Goal: Obtain resource: Download file/media

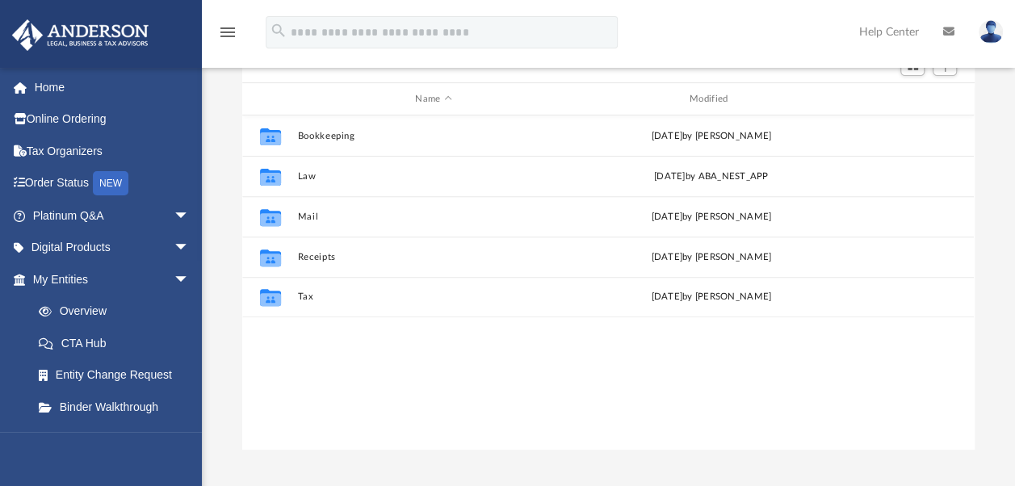
scroll to position [186, 0]
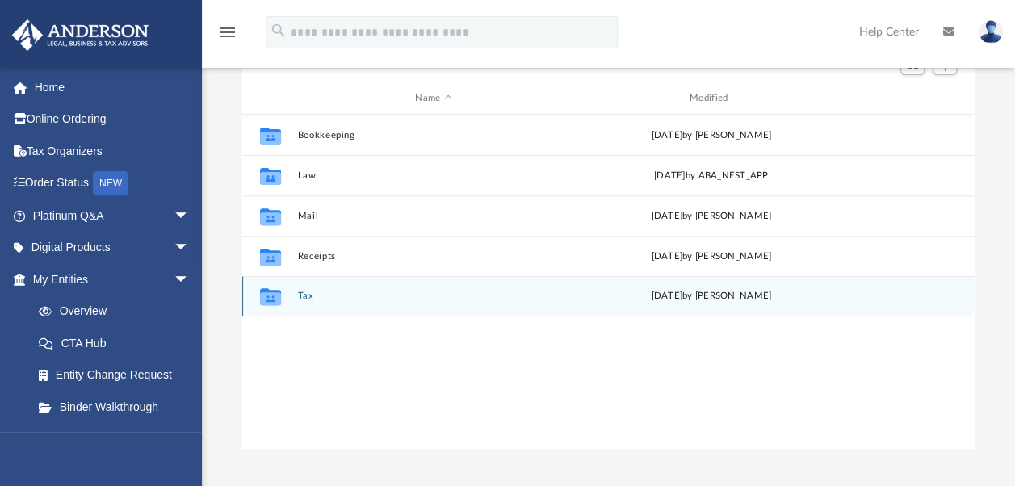
click at [279, 300] on icon "grid" at bounding box center [270, 298] width 21 height 13
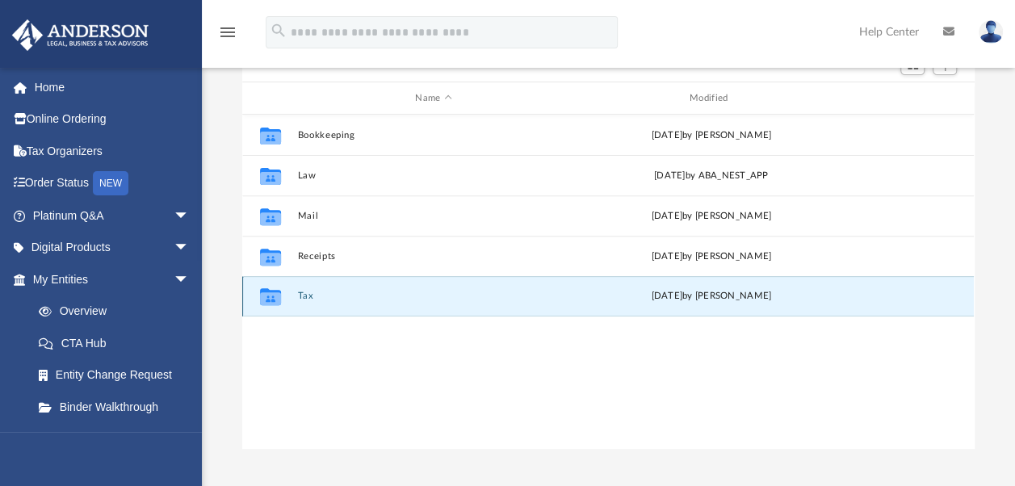
click at [278, 299] on icon "grid" at bounding box center [270, 298] width 21 height 13
click at [685, 300] on div "[DATE] by [PERSON_NAME]" at bounding box center [711, 296] width 271 height 15
click at [685, 297] on div "[DATE] by [PERSON_NAME]" at bounding box center [711, 296] width 271 height 15
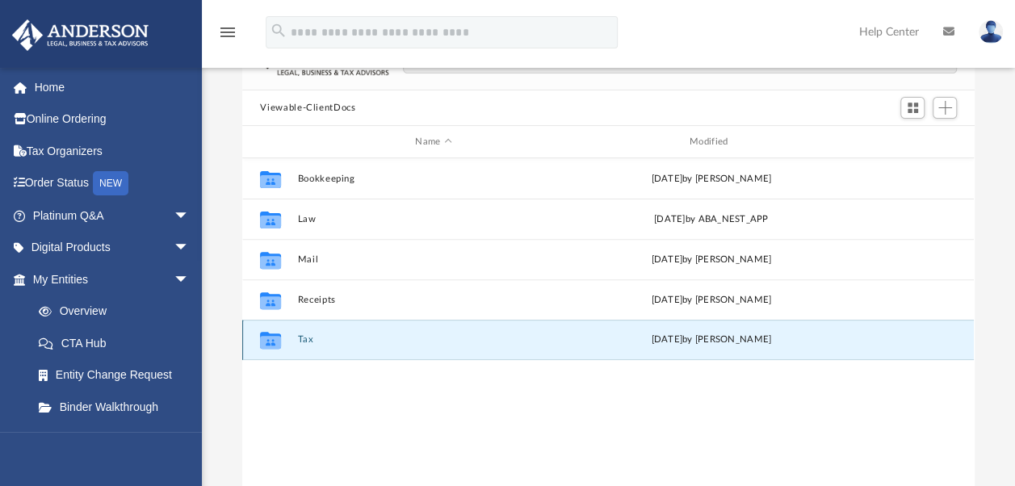
scroll to position [142, 0]
click at [300, 338] on button "Tax" at bounding box center [433, 339] width 271 height 10
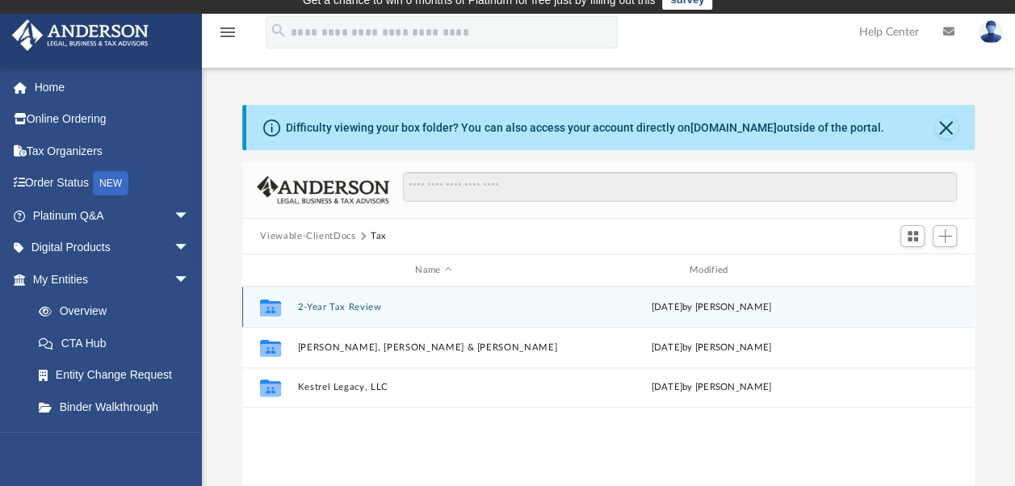
scroll to position [15, 0]
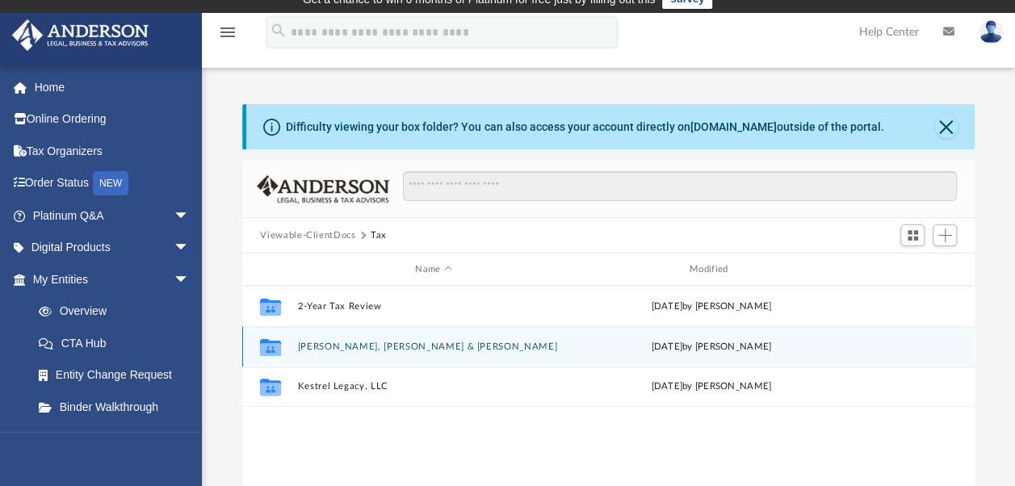
click at [281, 357] on icon "Collaborated Folder" at bounding box center [271, 347] width 26 height 26
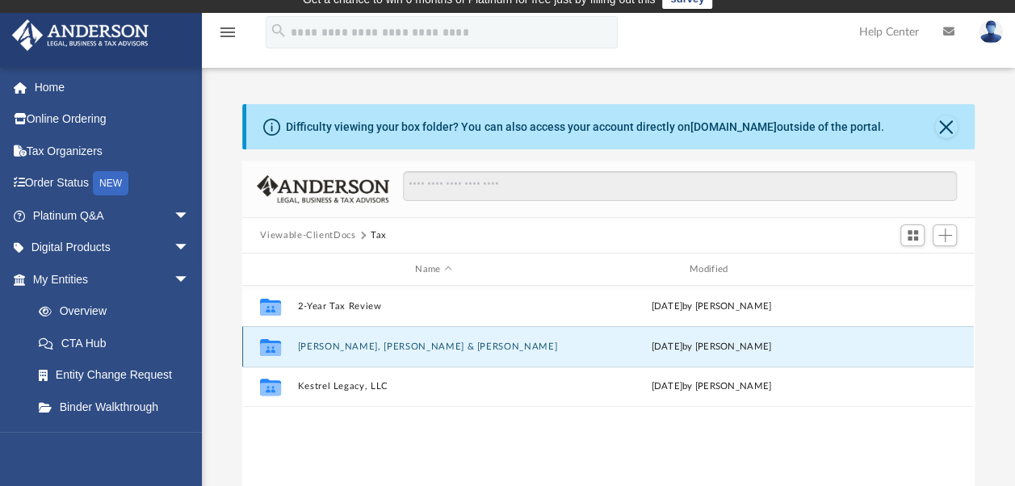
click at [283, 352] on icon "Collaborated Folder" at bounding box center [271, 347] width 26 height 26
click at [288, 353] on div "Collaborated Folder" at bounding box center [270, 347] width 40 height 26
click at [288, 345] on div "Collaborated Folder" at bounding box center [270, 347] width 40 height 26
click at [276, 352] on icon "grid" at bounding box center [270, 348] width 21 height 13
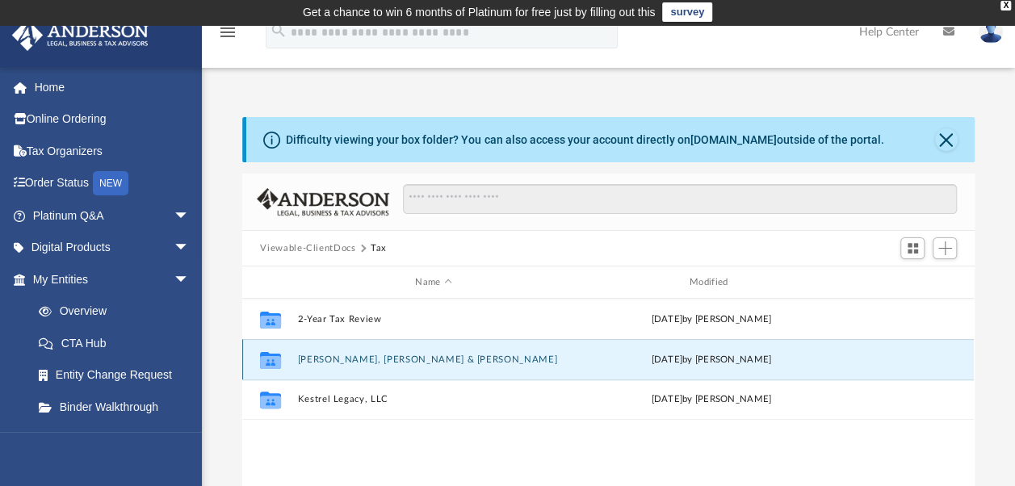
click at [283, 358] on icon "Collaborated Folder" at bounding box center [271, 359] width 26 height 26
click at [275, 357] on icon "grid" at bounding box center [270, 361] width 21 height 13
click at [374, 361] on button "[PERSON_NAME], [PERSON_NAME] & [PERSON_NAME]" at bounding box center [433, 360] width 271 height 10
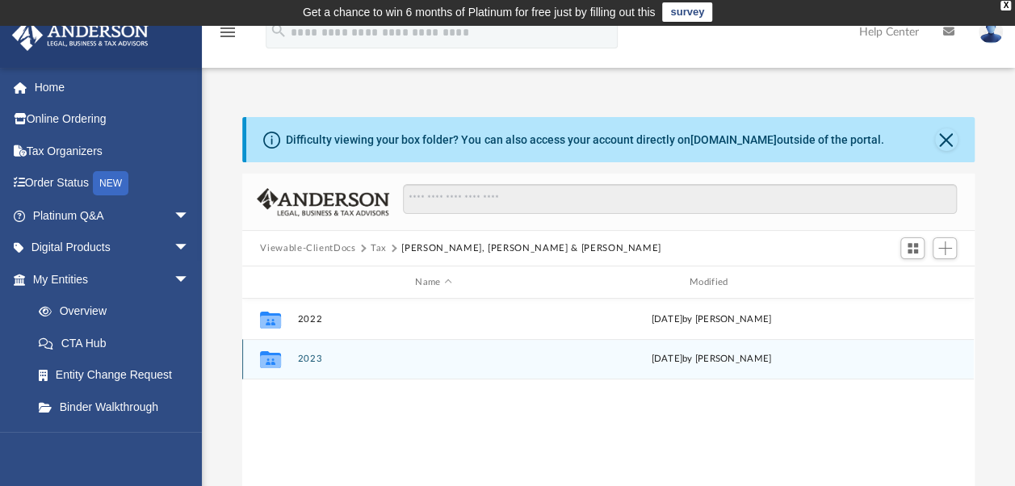
click at [357, 362] on button "2023" at bounding box center [433, 359] width 271 height 10
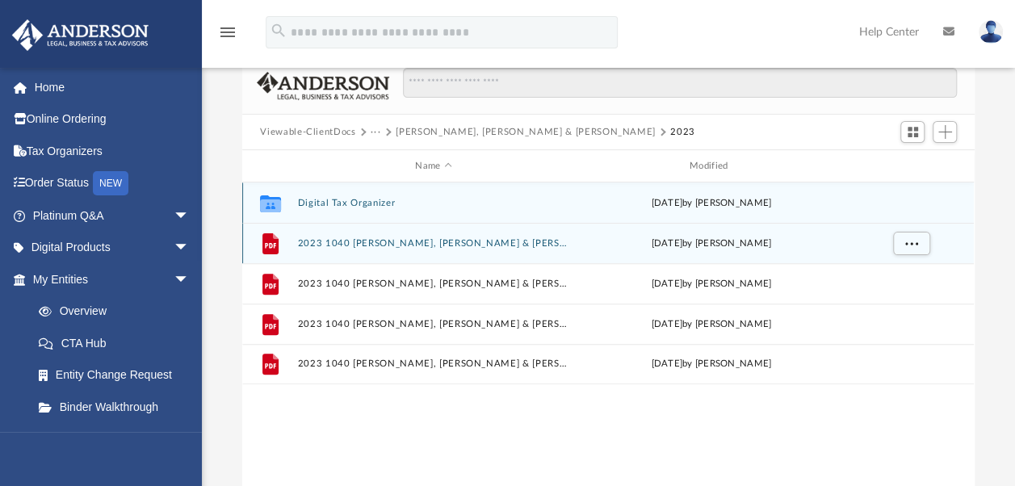
scroll to position [118, 0]
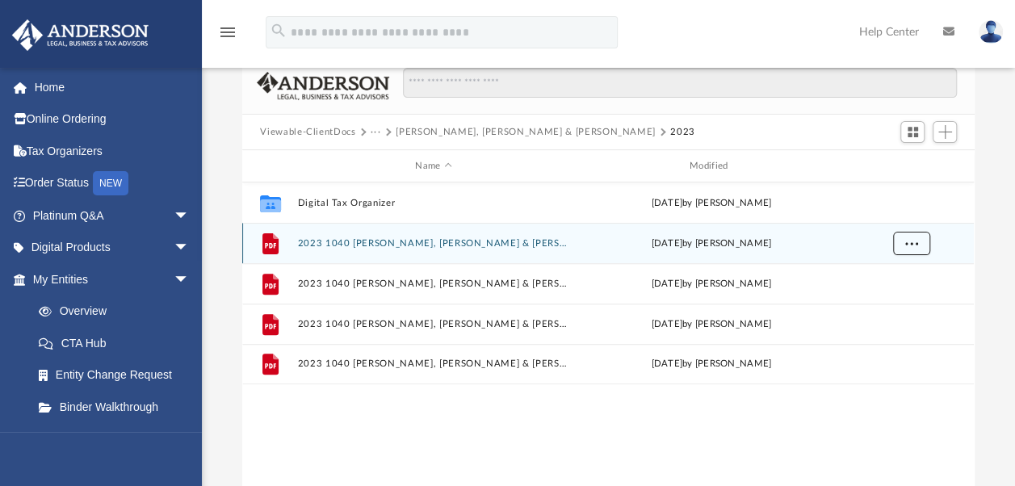
click at [913, 246] on button "More options" at bounding box center [911, 244] width 37 height 24
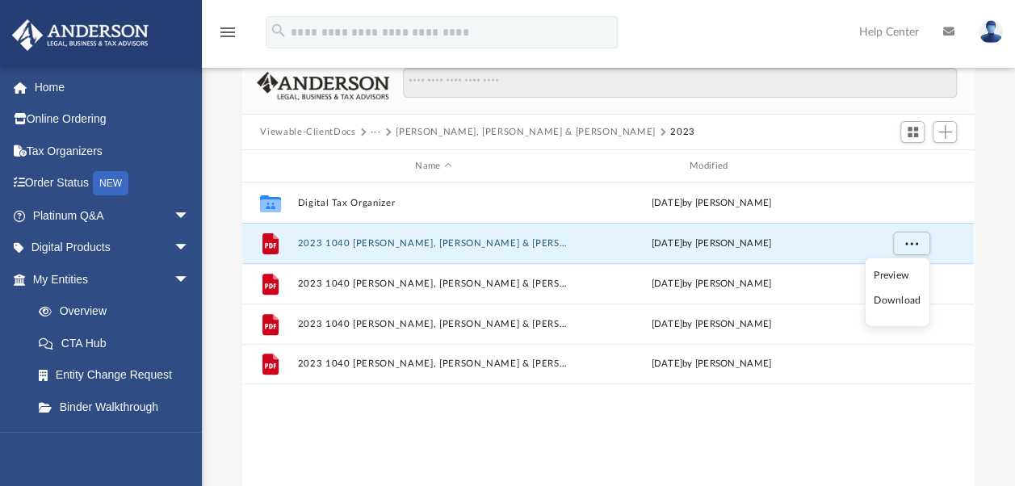
click at [896, 300] on li "Download" at bounding box center [897, 300] width 47 height 17
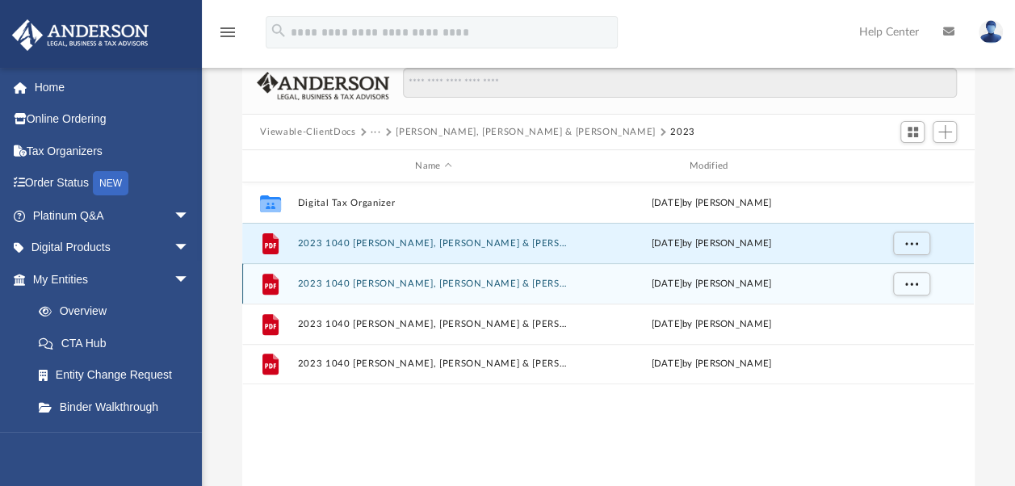
click at [779, 287] on div "[DATE] by [PERSON_NAME]" at bounding box center [711, 284] width 271 height 15
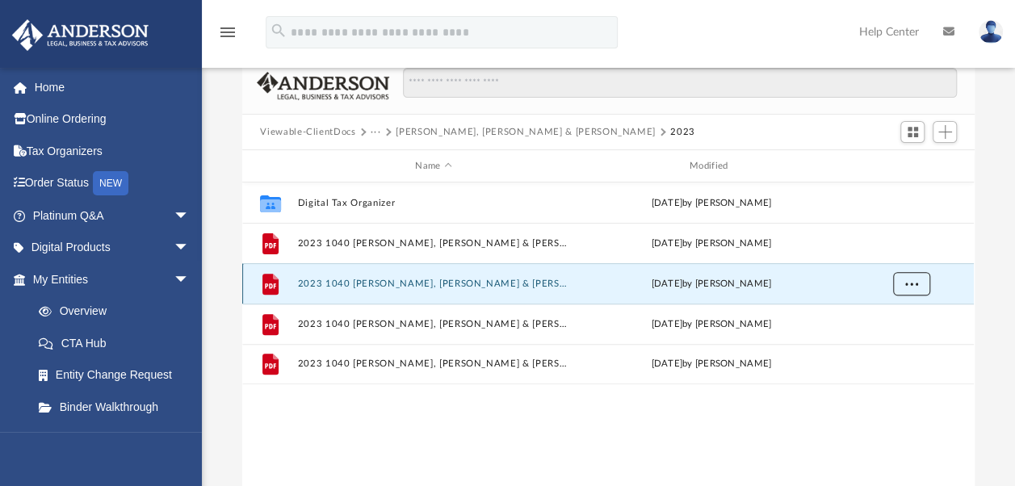
click at [917, 286] on button "More options" at bounding box center [911, 284] width 37 height 24
click at [915, 342] on li "Download" at bounding box center [897, 341] width 47 height 17
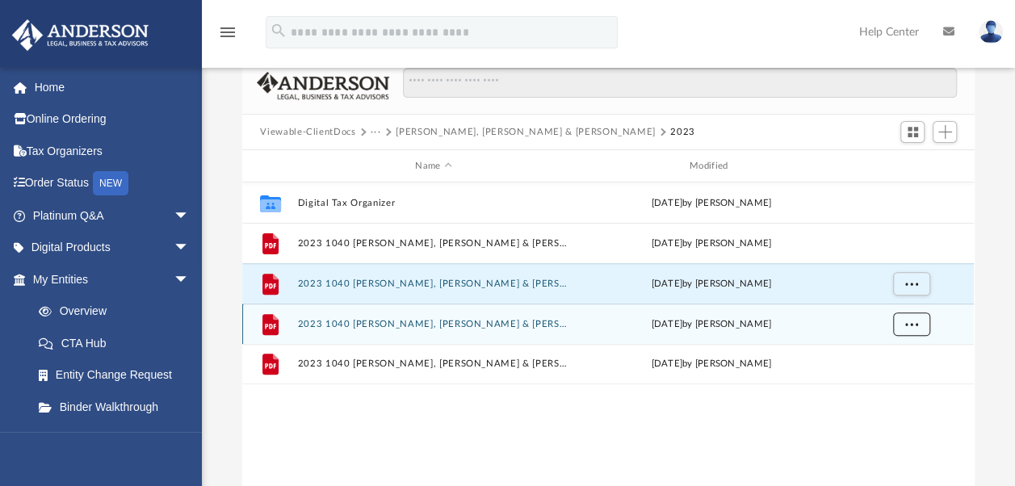
click at [911, 325] on span "More options" at bounding box center [911, 323] width 13 height 9
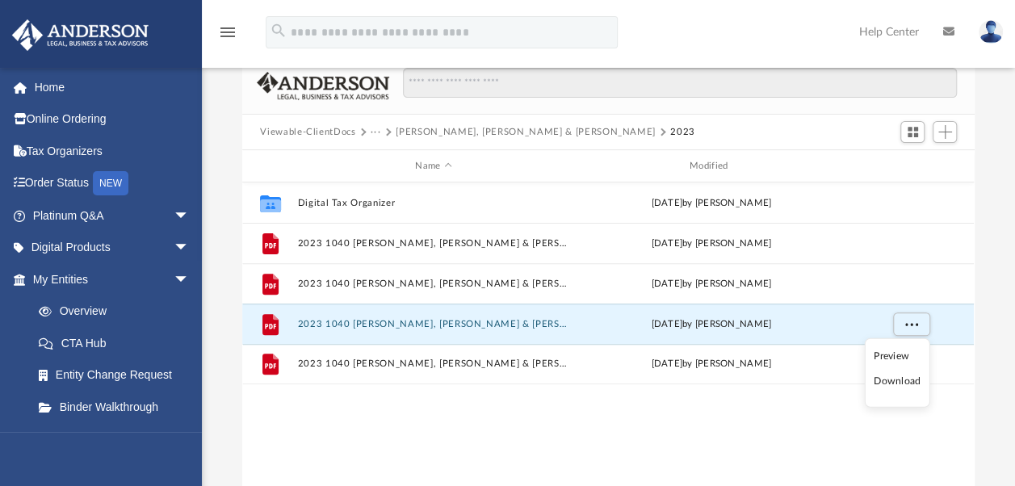
click at [916, 379] on li "Download" at bounding box center [897, 381] width 47 height 17
click at [913, 326] on span "More options" at bounding box center [911, 323] width 13 height 9
click at [904, 381] on li "Download" at bounding box center [897, 381] width 47 height 17
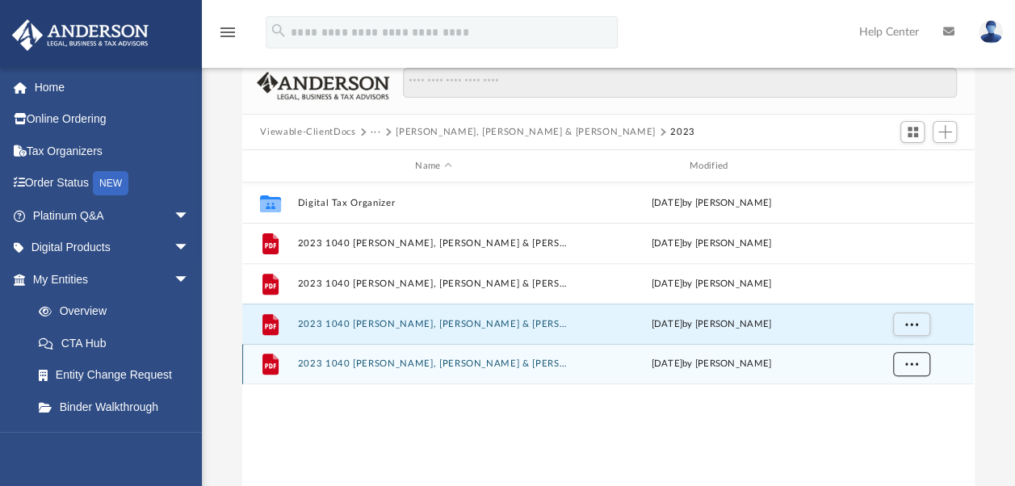
click at [893, 367] on button "More options" at bounding box center [911, 364] width 37 height 24
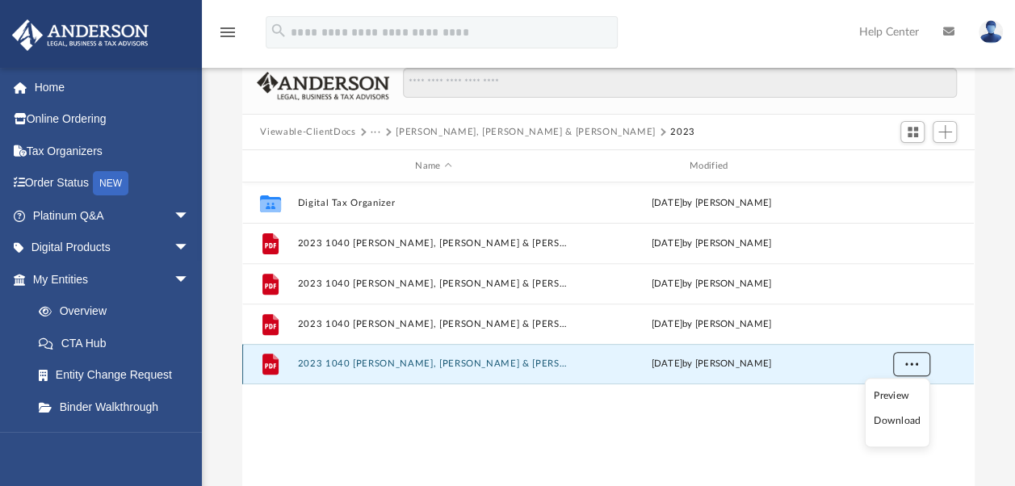
click at [906, 360] on span "More options" at bounding box center [911, 363] width 13 height 9
click at [909, 363] on span "More options" at bounding box center [911, 363] width 13 height 9
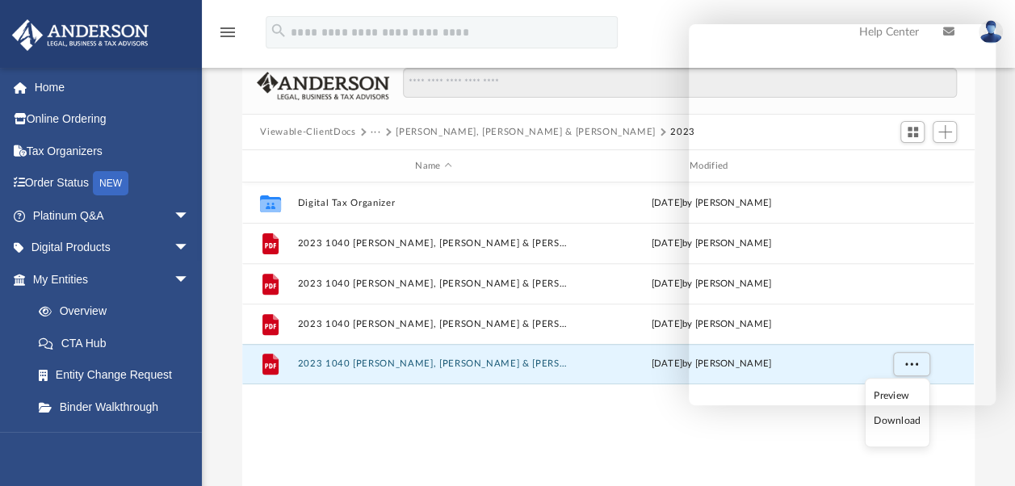
click at [756, 443] on div "Collaborated Folder Digital Tax Organizer [DATE] by [PERSON_NAME] File 2023 104…" at bounding box center [608, 350] width 732 height 335
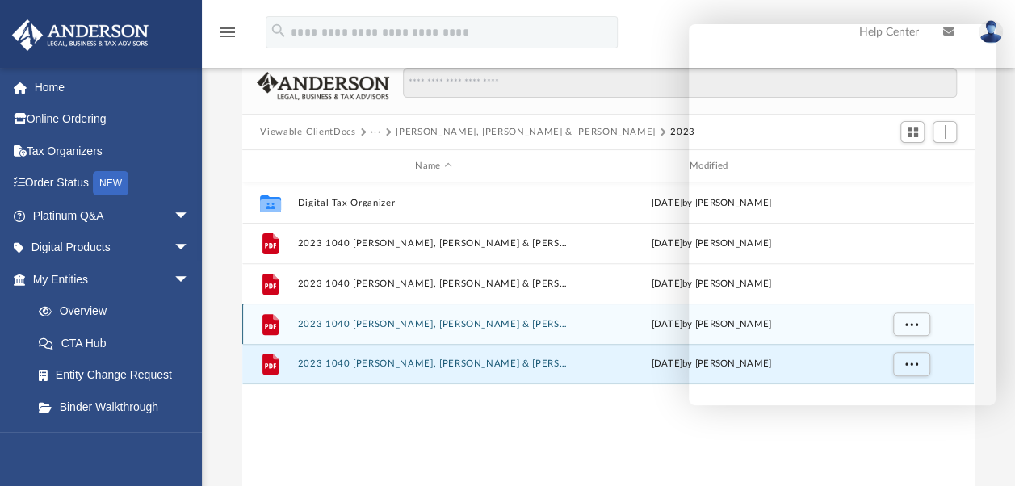
click at [477, 327] on button "2023 1040 [PERSON_NAME], [PERSON_NAME] & [PERSON_NAME] - Filing Instructions.pdf" at bounding box center [433, 324] width 271 height 10
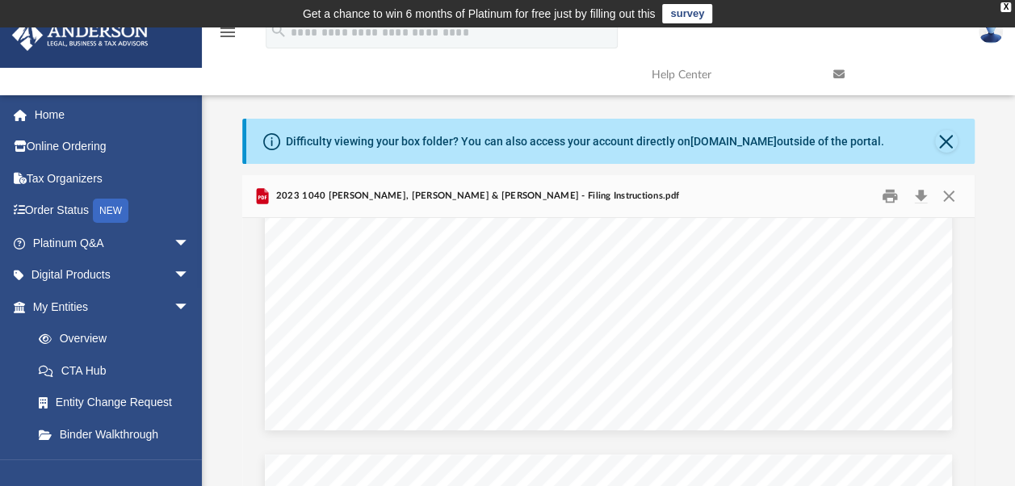
scroll to position [1605, 0]
click at [946, 195] on button "Close" at bounding box center [948, 196] width 29 height 25
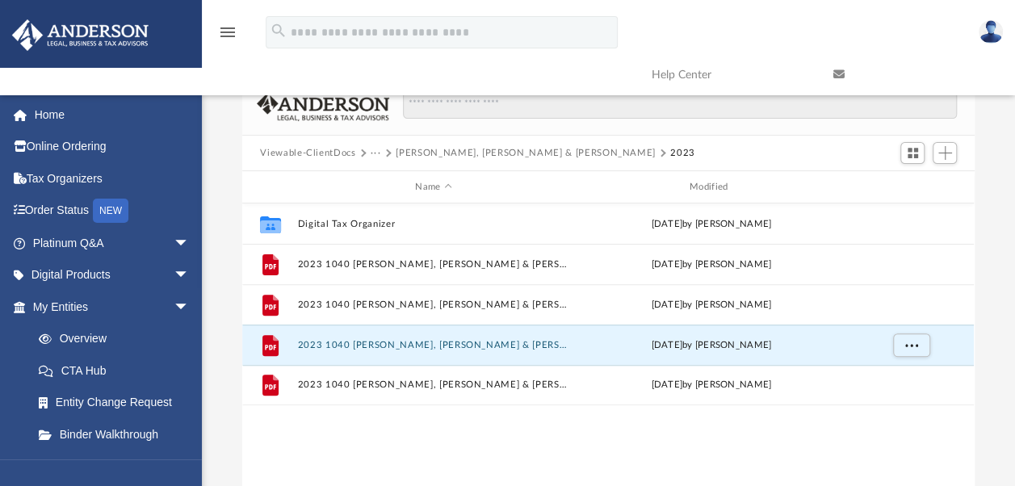
scroll to position [98, 0]
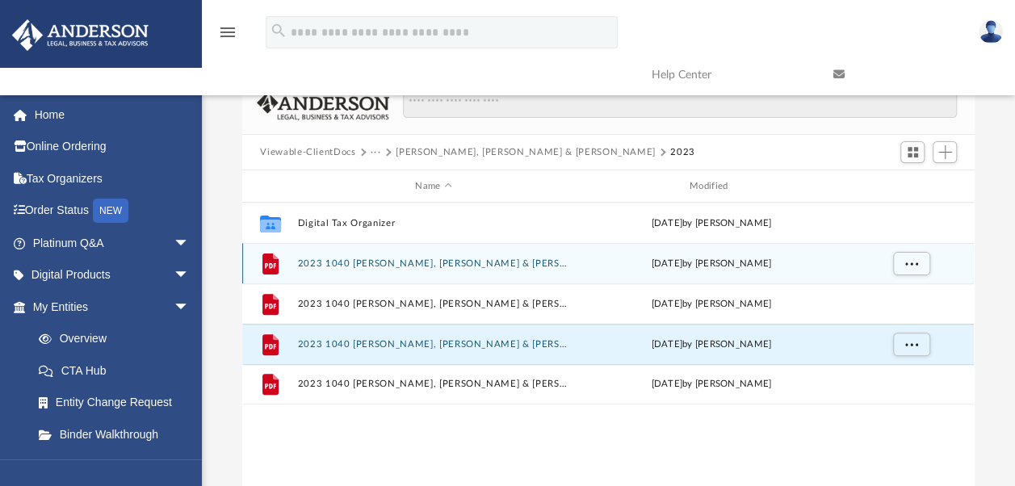
click at [578, 268] on div "[DATE] by [PERSON_NAME]" at bounding box center [711, 264] width 271 height 15
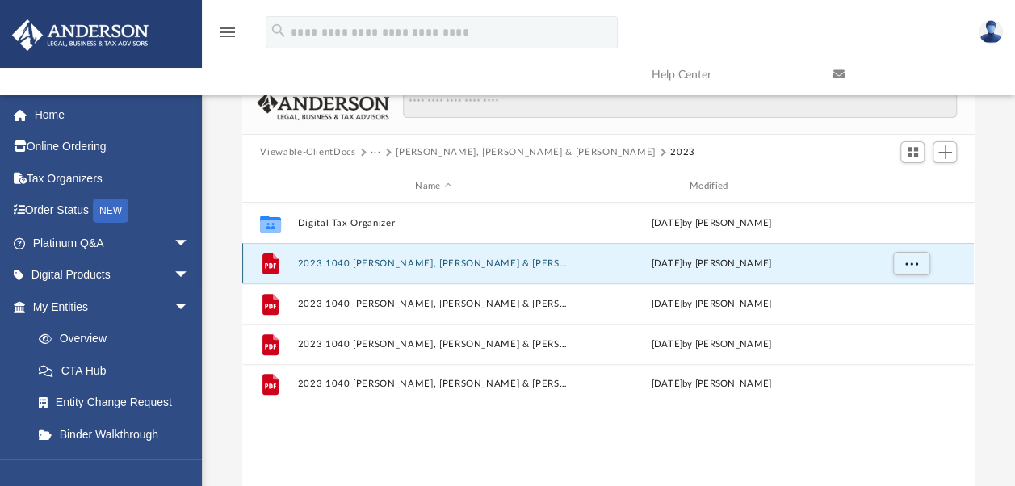
click at [735, 263] on div "[DATE] by [PERSON_NAME]" at bounding box center [711, 264] width 271 height 15
click at [262, 262] on icon "File" at bounding box center [271, 263] width 26 height 26
click at [441, 263] on button "2023 1040 [PERSON_NAME], [PERSON_NAME] & [PERSON_NAME] - (FEDERAL) Print, Sign,…" at bounding box center [433, 263] width 271 height 10
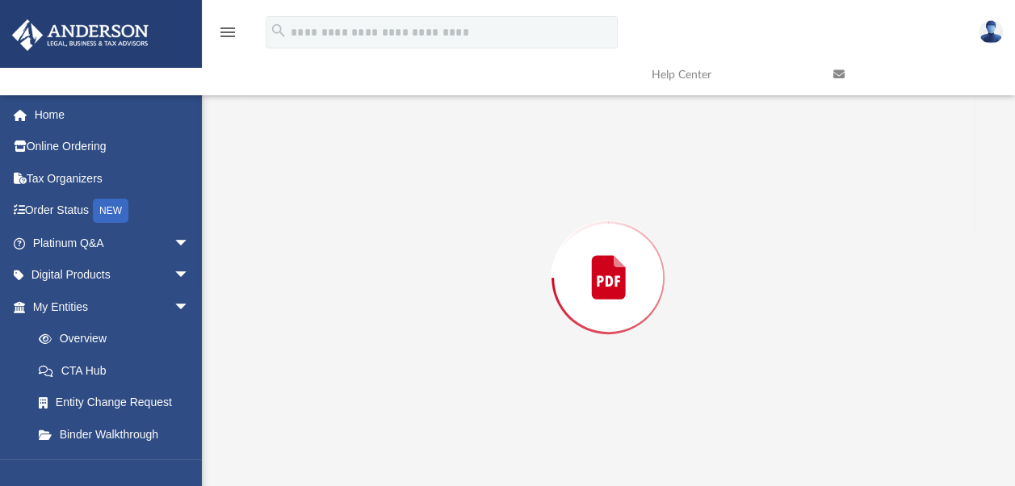
click at [446, 262] on div "Preview" at bounding box center [608, 277] width 732 height 417
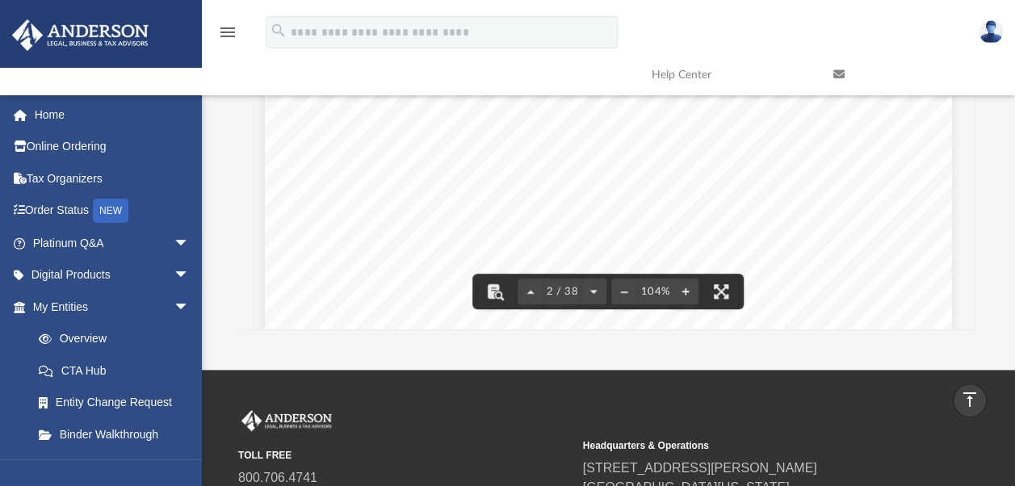
scroll to position [1043, 0]
click at [974, 316] on div "[DATE] [PERSON_NAME] & [PERSON_NAME] [STREET_ADDRESS] Dear Mr. and [PERSON_NAME…" at bounding box center [608, 121] width 732 height 417
click at [974, 314] on div "[DATE] [PERSON_NAME] & [PERSON_NAME] [STREET_ADDRESS] Dear Mr. and [PERSON_NAME…" at bounding box center [608, 121] width 732 height 417
click at [974, 321] on div "[DATE] [PERSON_NAME] & [PERSON_NAME] [STREET_ADDRESS] Dear Mr. and [PERSON_NAME…" at bounding box center [608, 121] width 732 height 417
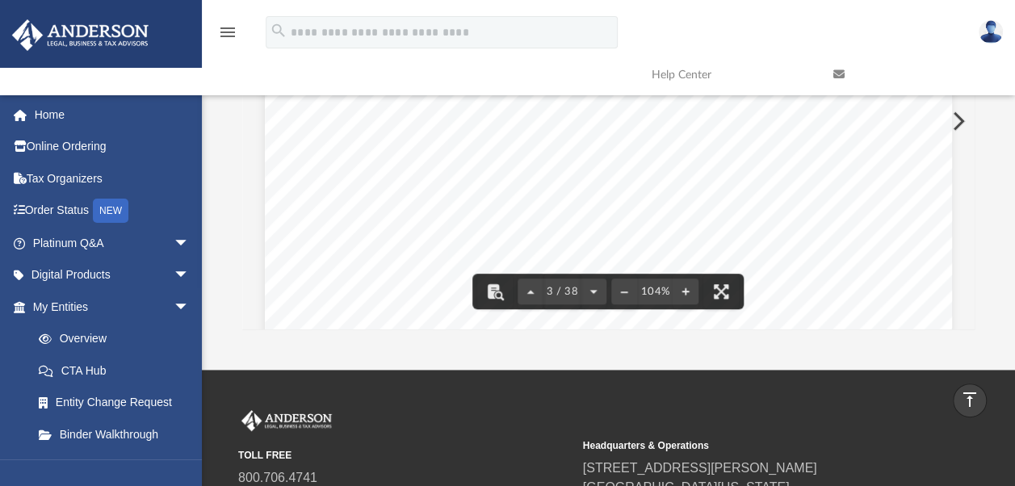
scroll to position [1915, 0]
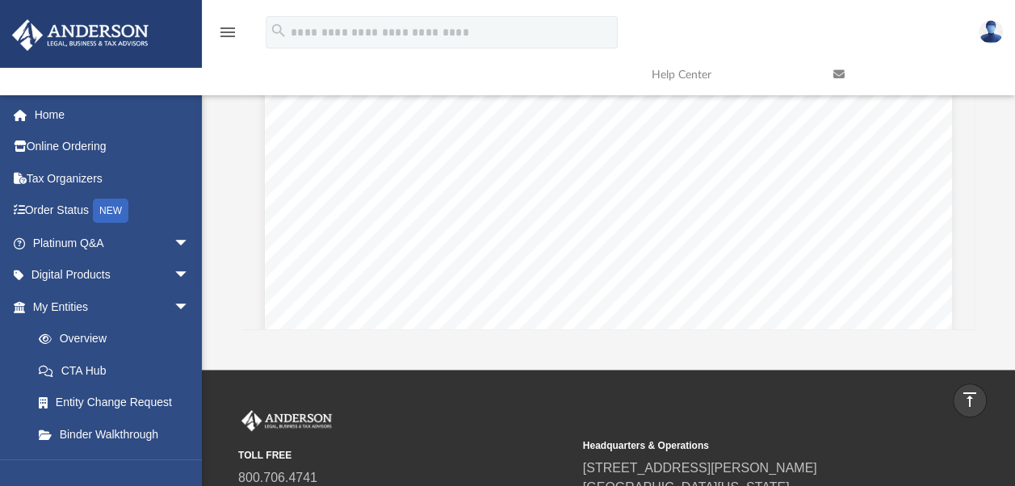
click at [492, 296] on button "File preview" at bounding box center [496, 292] width 36 height 36
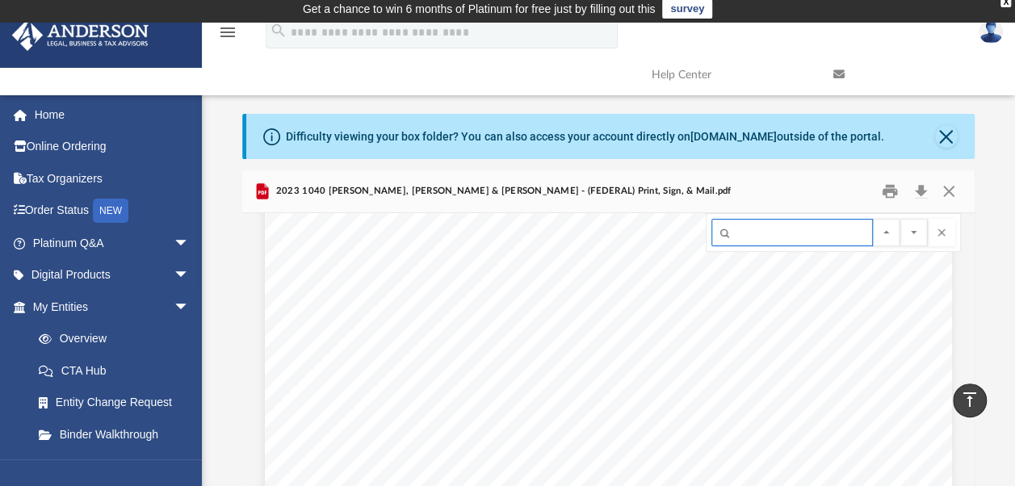
scroll to position [0, 0]
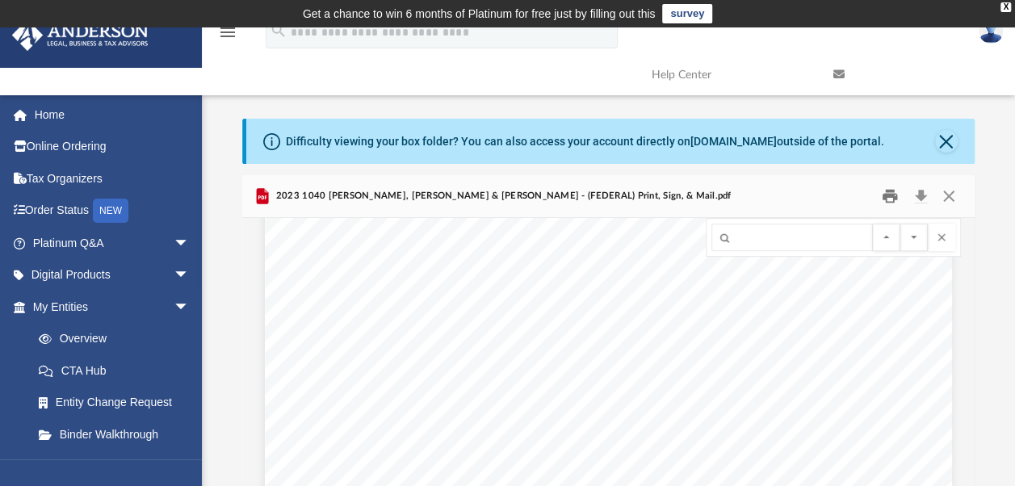
click at [893, 199] on button "Print" at bounding box center [890, 196] width 32 height 25
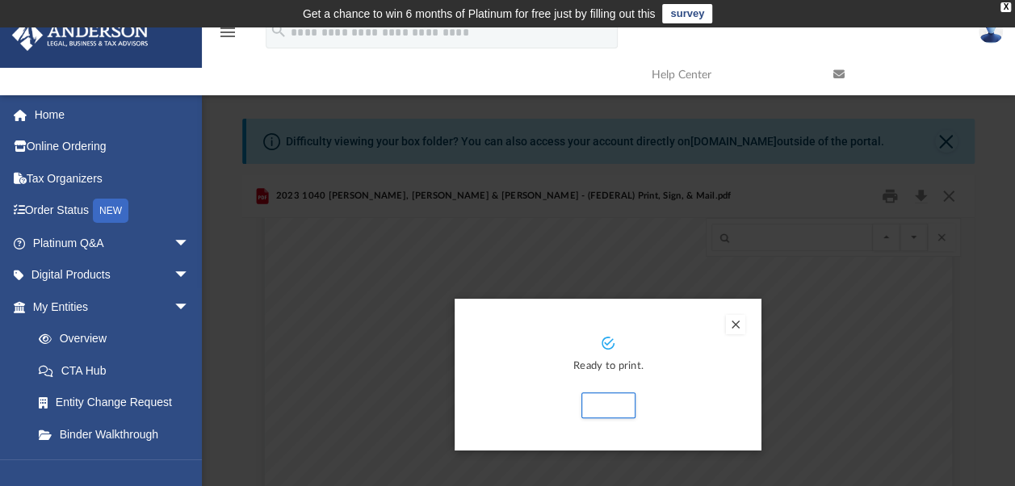
click at [703, 366] on p "Ready to print." at bounding box center [608, 367] width 275 height 19
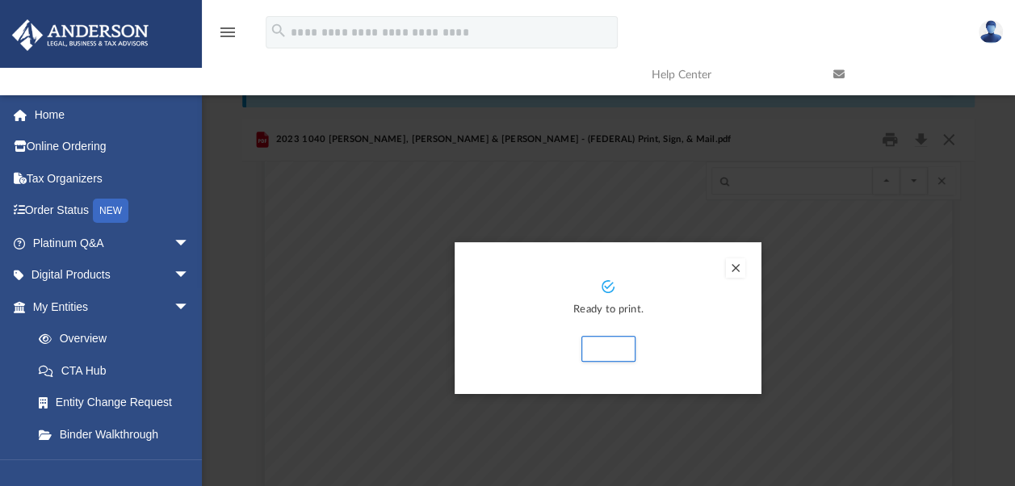
scroll to position [55, 0]
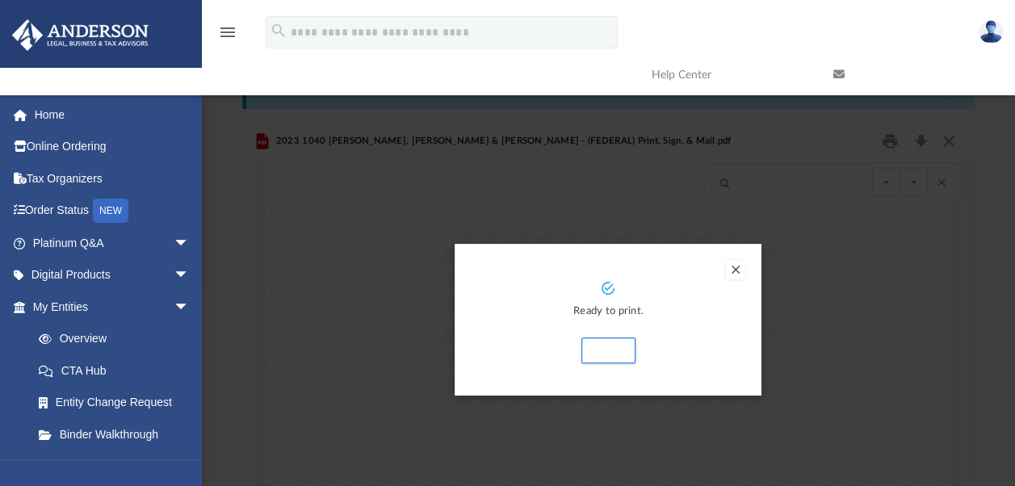
click at [741, 271] on button "Preview" at bounding box center [735, 269] width 19 height 19
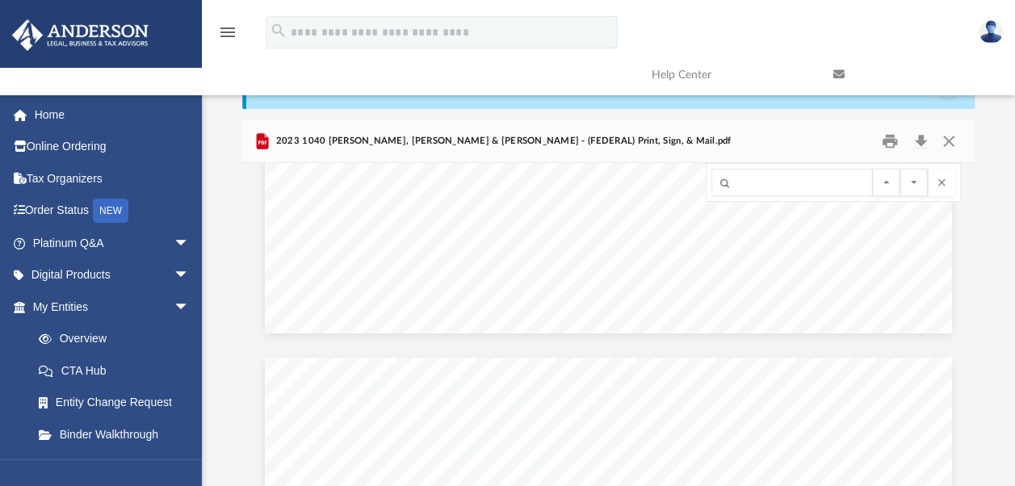
scroll to position [5296, 0]
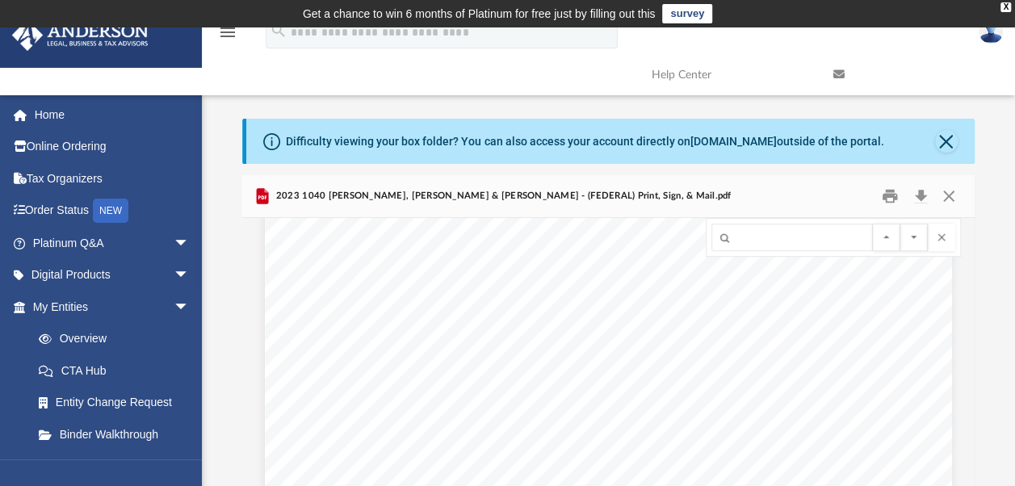
scroll to position [136, 0]
click at [888, 201] on button "Print" at bounding box center [890, 196] width 32 height 25
